Goal: Browse casually

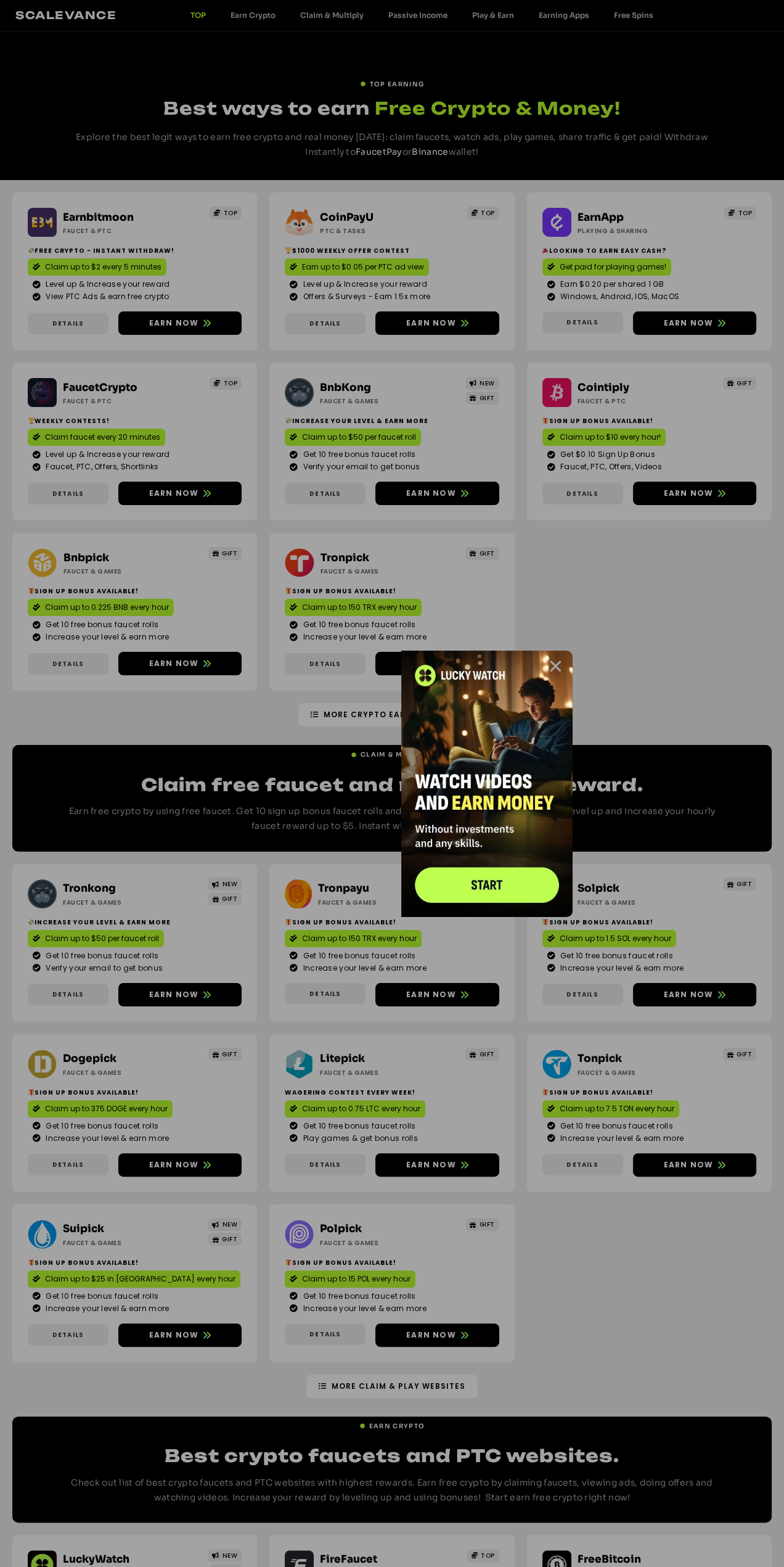
click at [555, 666] on icon "Close" at bounding box center [556, 666] width 15 height 15
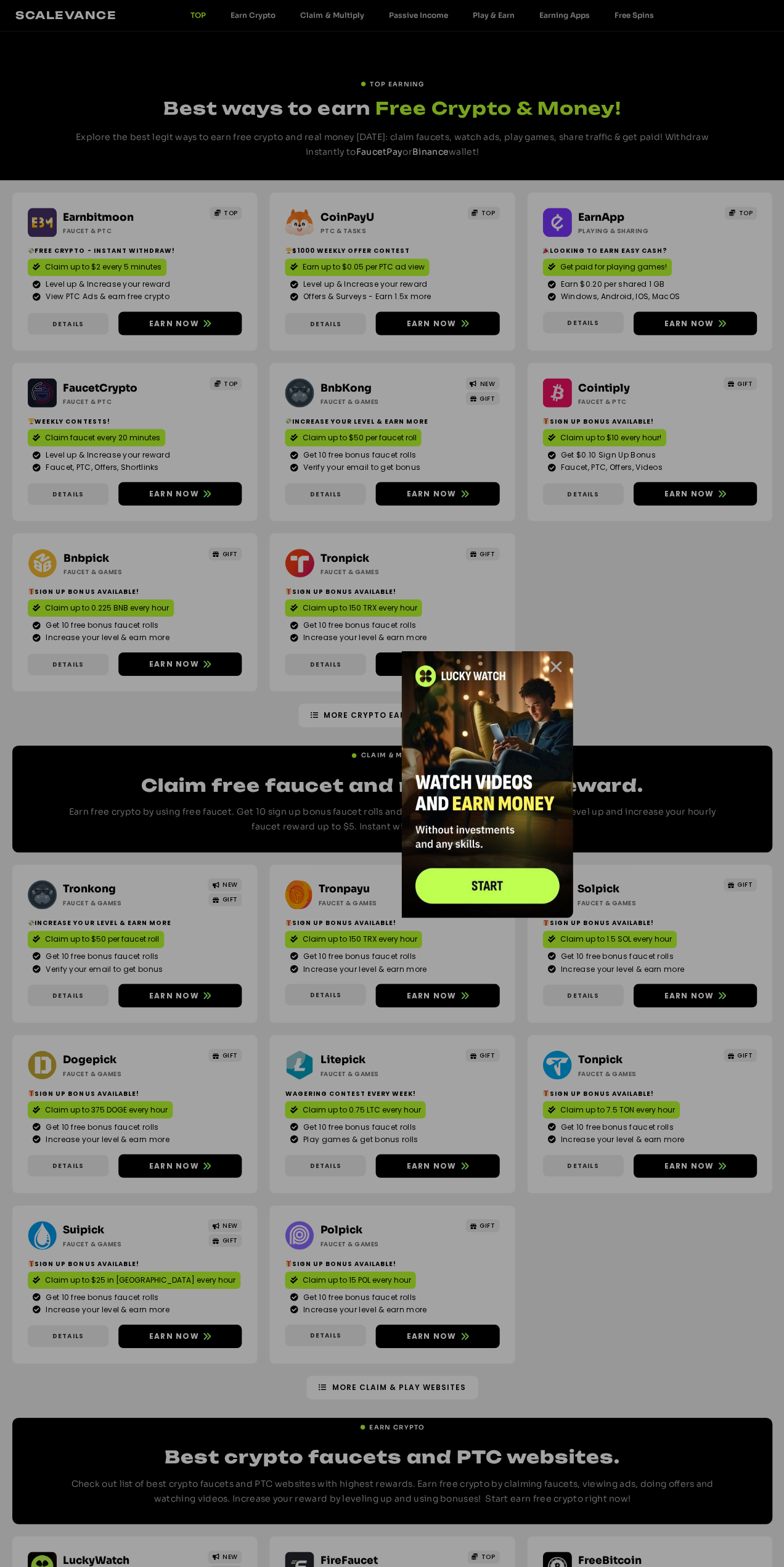
click at [555, 666] on icon "Close" at bounding box center [556, 666] width 15 height 15
